Goal: Information Seeking & Learning: Learn about a topic

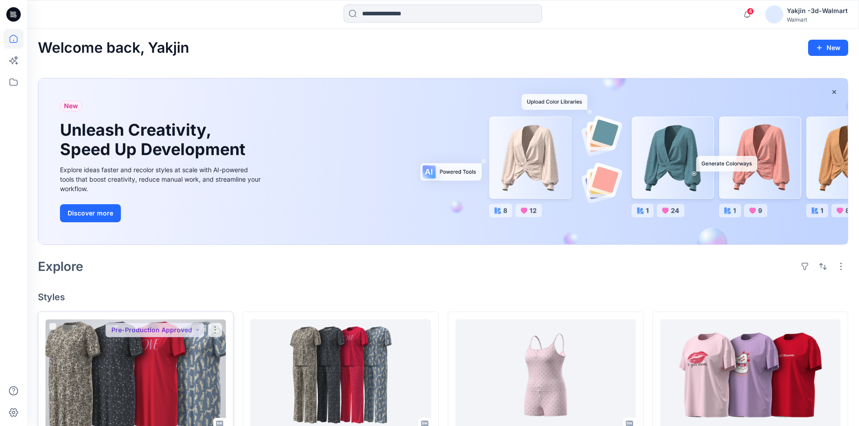
click at [161, 391] on div at bounding box center [136, 374] width 180 height 111
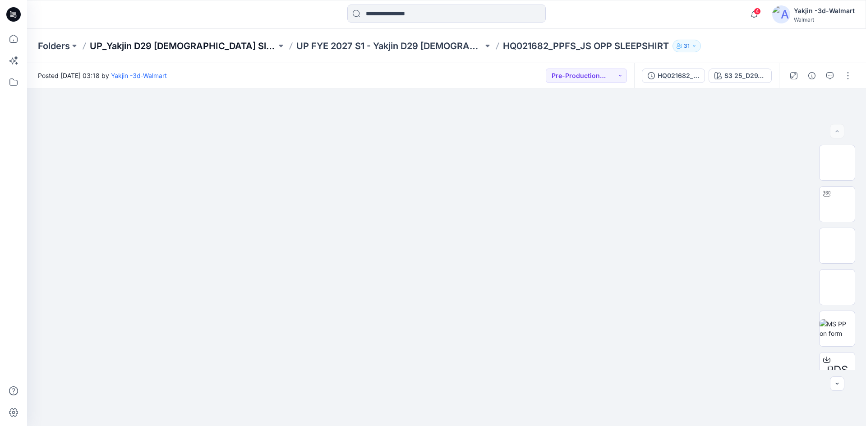
click at [161, 48] on p "UP_Yakjin D29 [DEMOGRAPHIC_DATA] Sleep" at bounding box center [183, 46] width 187 height 13
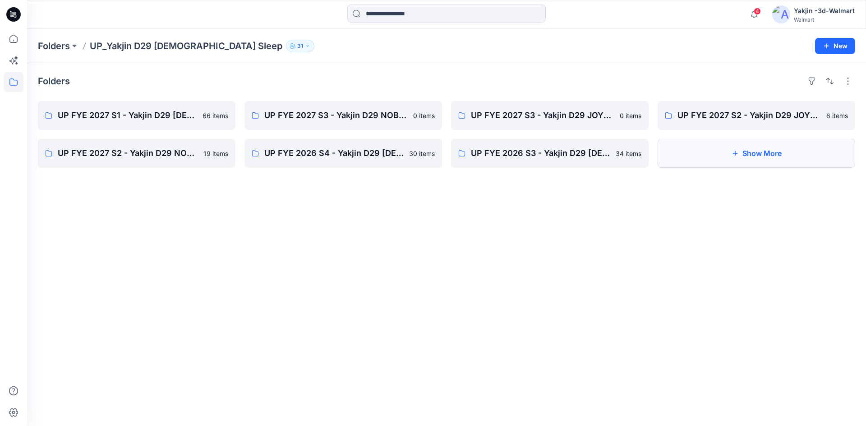
click at [769, 158] on button "Show More" at bounding box center [757, 153] width 198 height 29
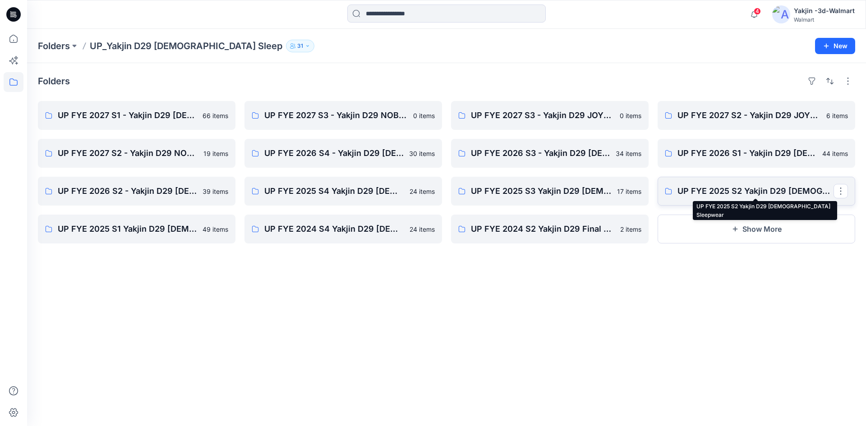
click at [730, 189] on p "UP FYE 2025 S2 Yakjin D29 Ladies Sleepwear" at bounding box center [755, 191] width 156 height 13
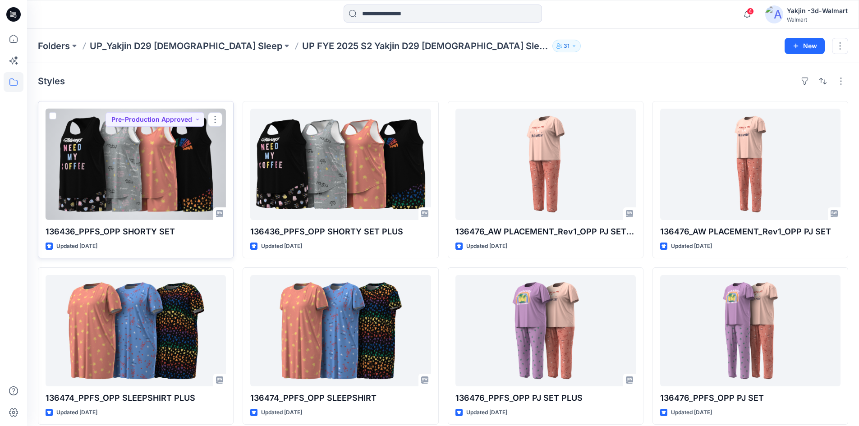
click at [127, 193] on div at bounding box center [136, 164] width 180 height 111
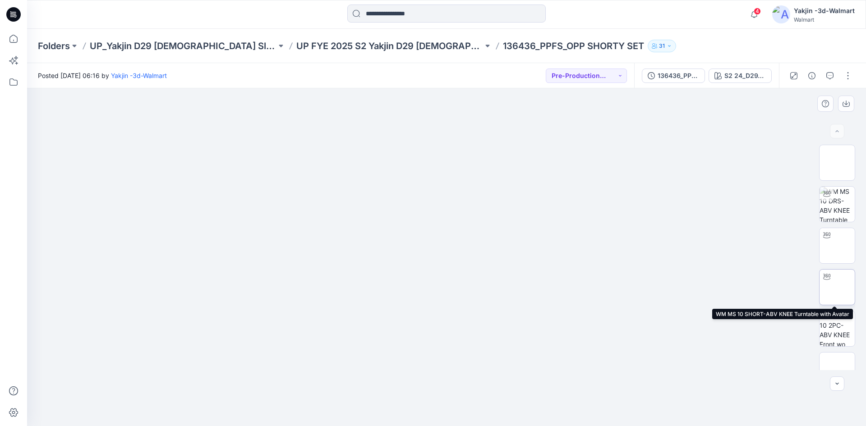
click at [837, 287] on img at bounding box center [837, 287] width 0 height 0
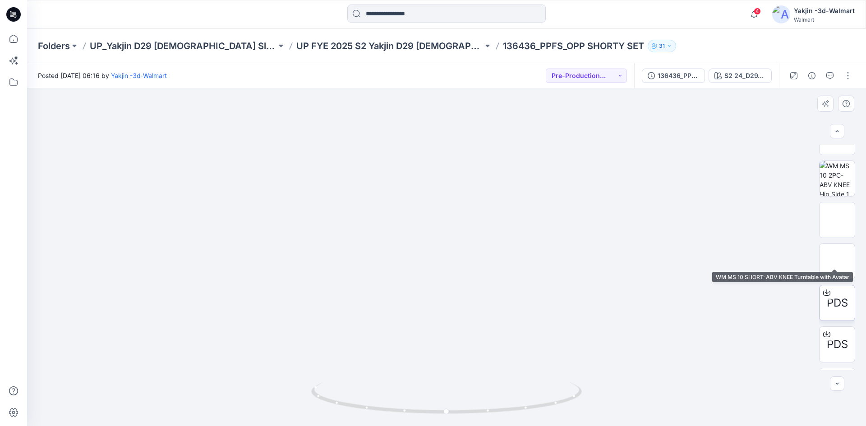
scroll to position [267, 0]
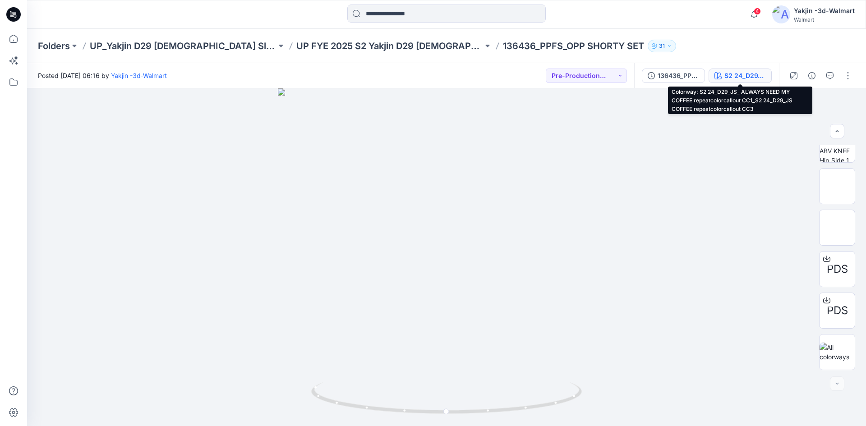
click at [730, 76] on div "S2 24_D29_JS_ ALWAYS NEED MY COFFEE repeatcolorcallout CC1_S2 24_D29_JS COFFEE …" at bounding box center [744, 76] width 41 height 10
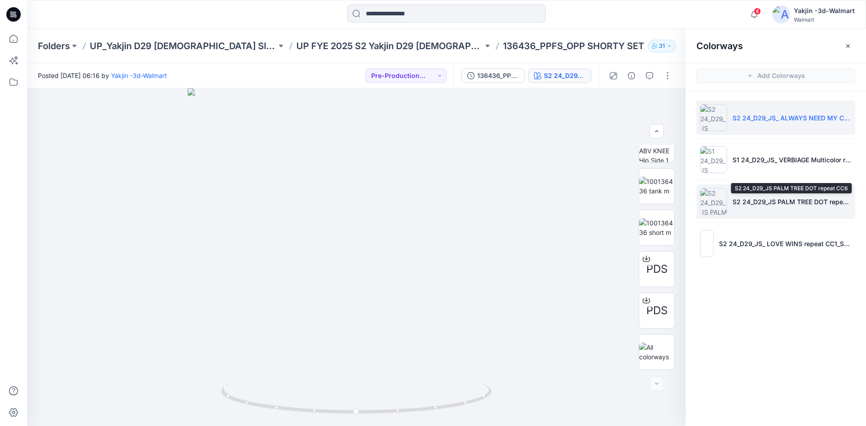
click at [750, 199] on p "S2 24_D29_JS PALM TREE DOT repeat CC6" at bounding box center [791, 201] width 119 height 9
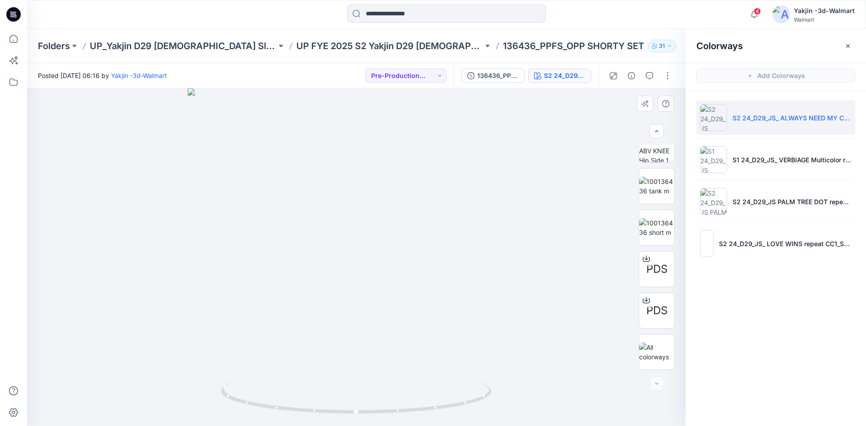
scroll to position [101, 0]
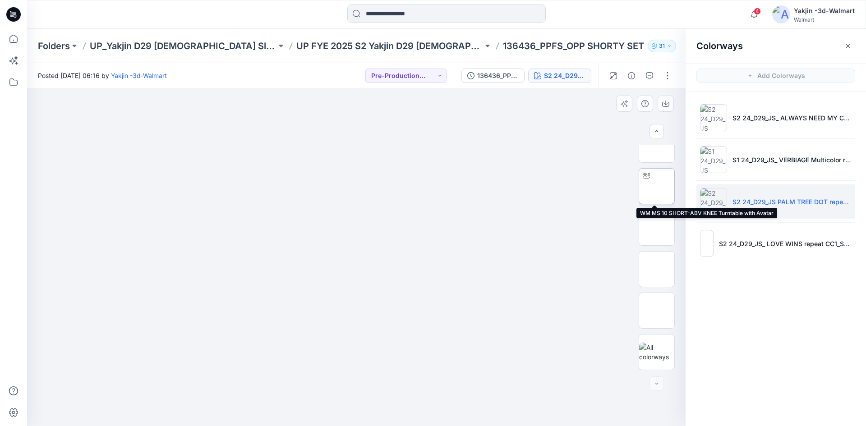
click at [657, 186] on img at bounding box center [657, 186] width 0 height 0
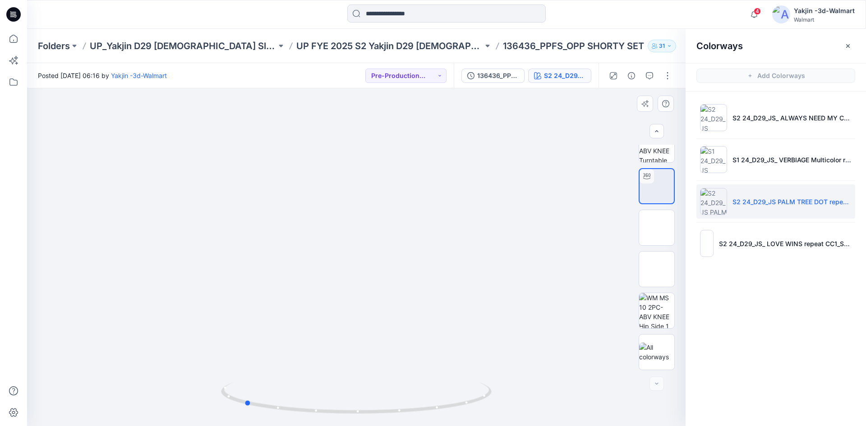
drag, startPoint x: 336, startPoint y: 316, endPoint x: 223, endPoint y: 323, distance: 112.5
drag, startPoint x: 322, startPoint y: 400, endPoint x: 432, endPoint y: 416, distance: 110.4
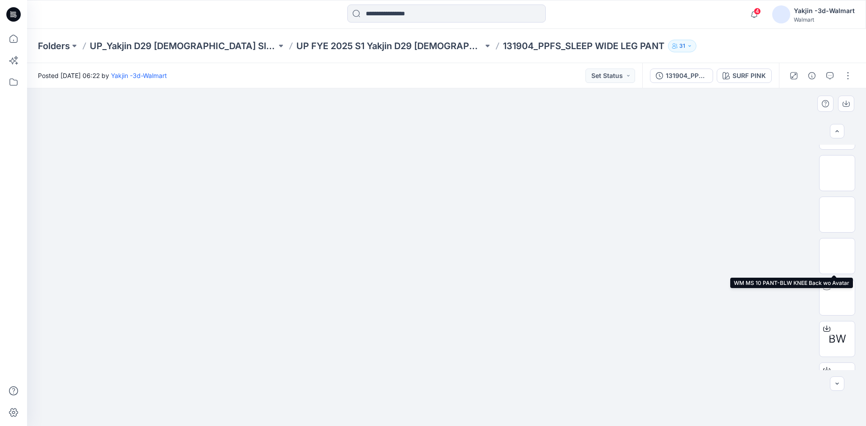
scroll to position [45, 0]
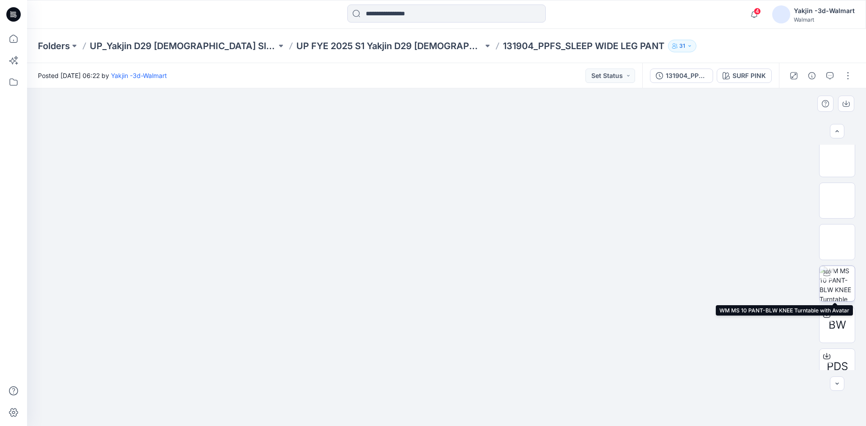
click at [837, 288] on img at bounding box center [836, 283] width 35 height 35
